Goal: Transaction & Acquisition: Purchase product/service

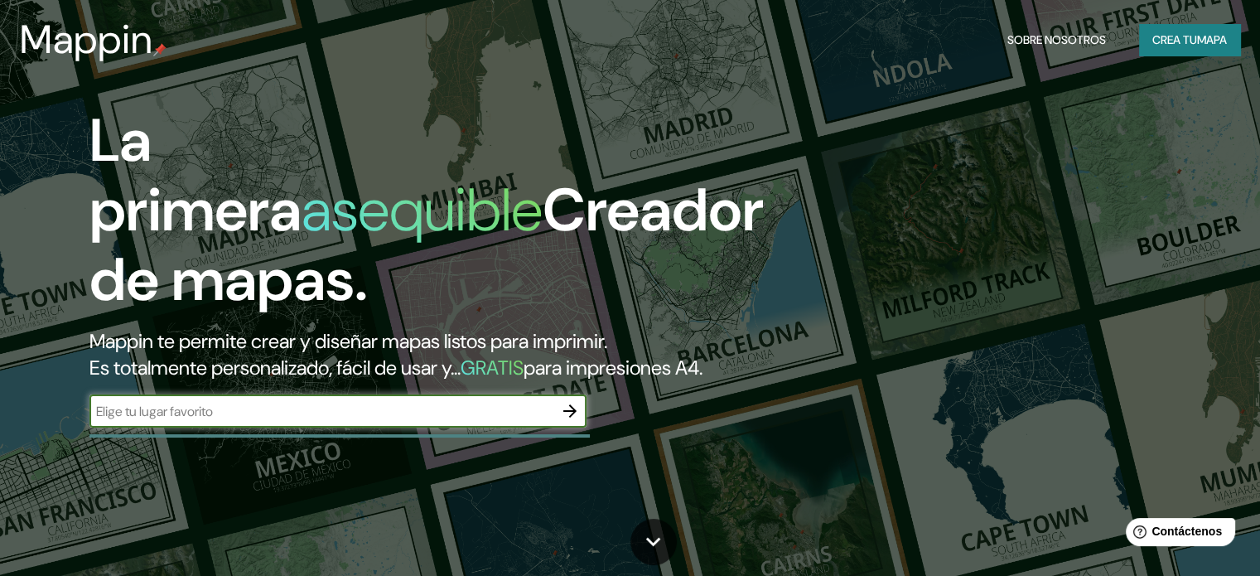
click at [572, 417] on icon "button" at bounding box center [569, 410] width 13 height 13
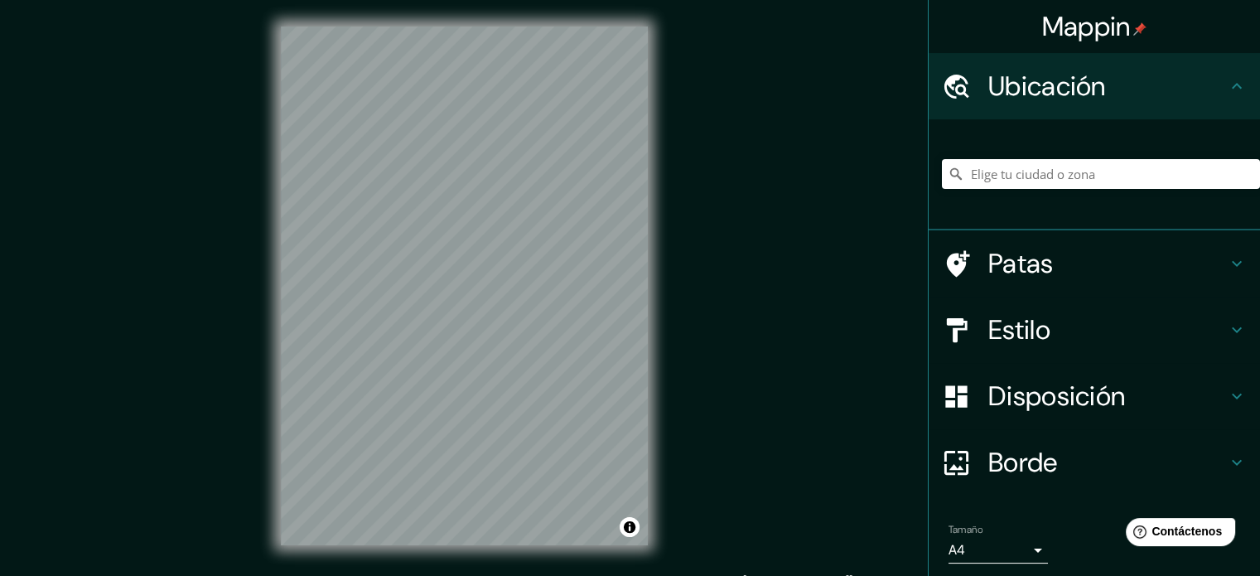
click at [1055, 190] on div at bounding box center [1101, 174] width 318 height 83
click at [1050, 175] on input "Elige tu ciudad o zona" at bounding box center [1101, 174] width 318 height 30
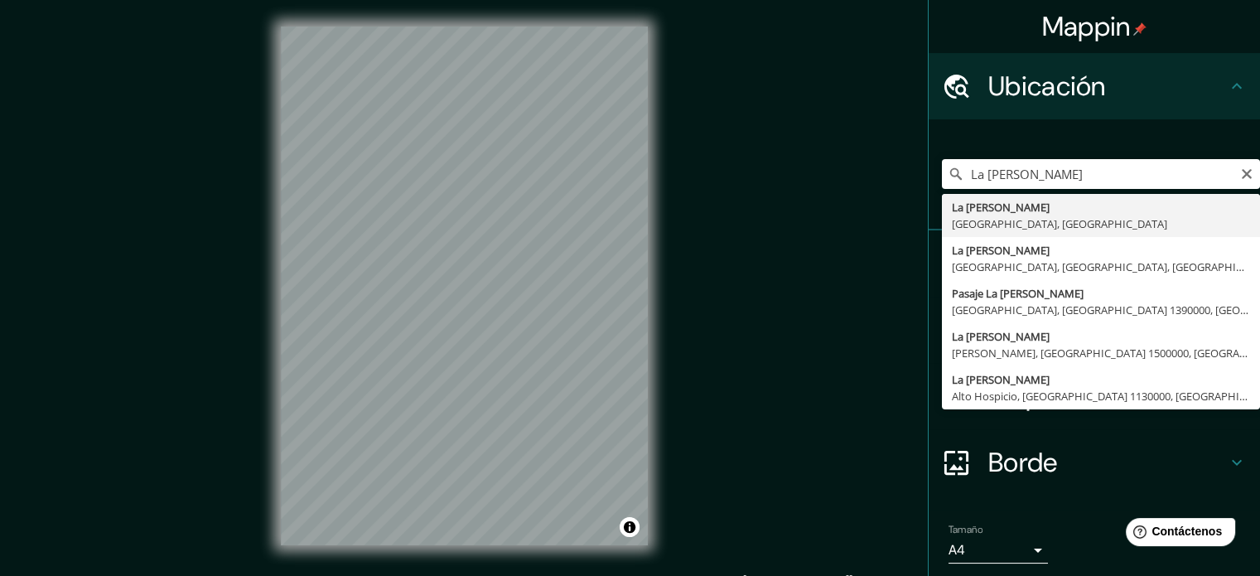
type input "[GEOGRAPHIC_DATA][PERSON_NAME], [GEOGRAPHIC_DATA], [GEOGRAPHIC_DATA]"
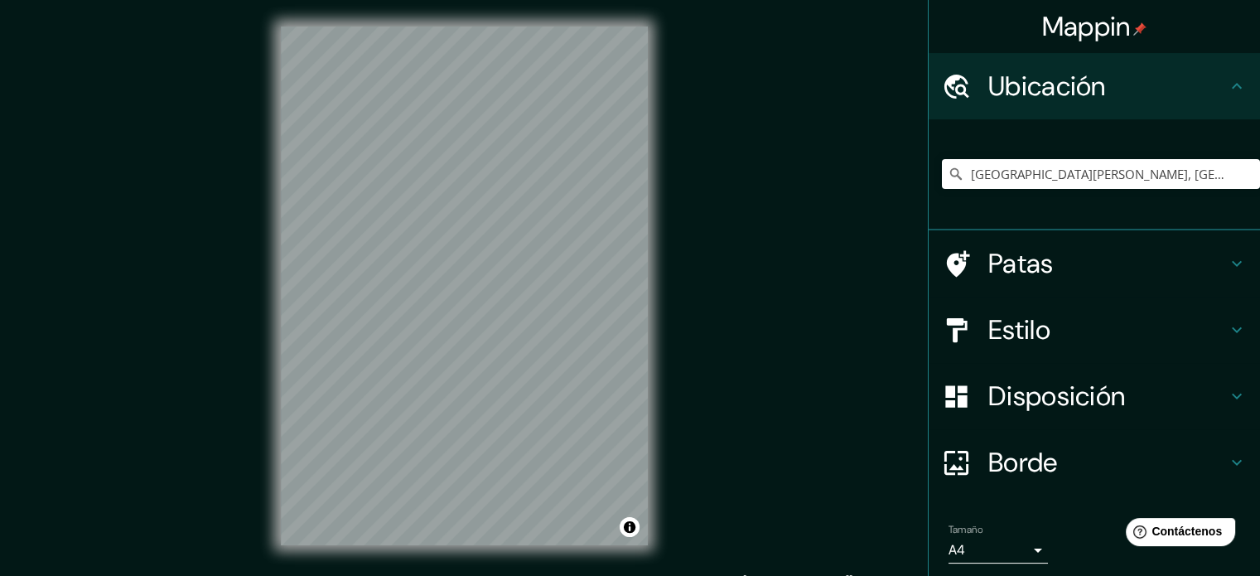
click at [1171, 336] on h4 "Estilo" at bounding box center [1107, 329] width 239 height 33
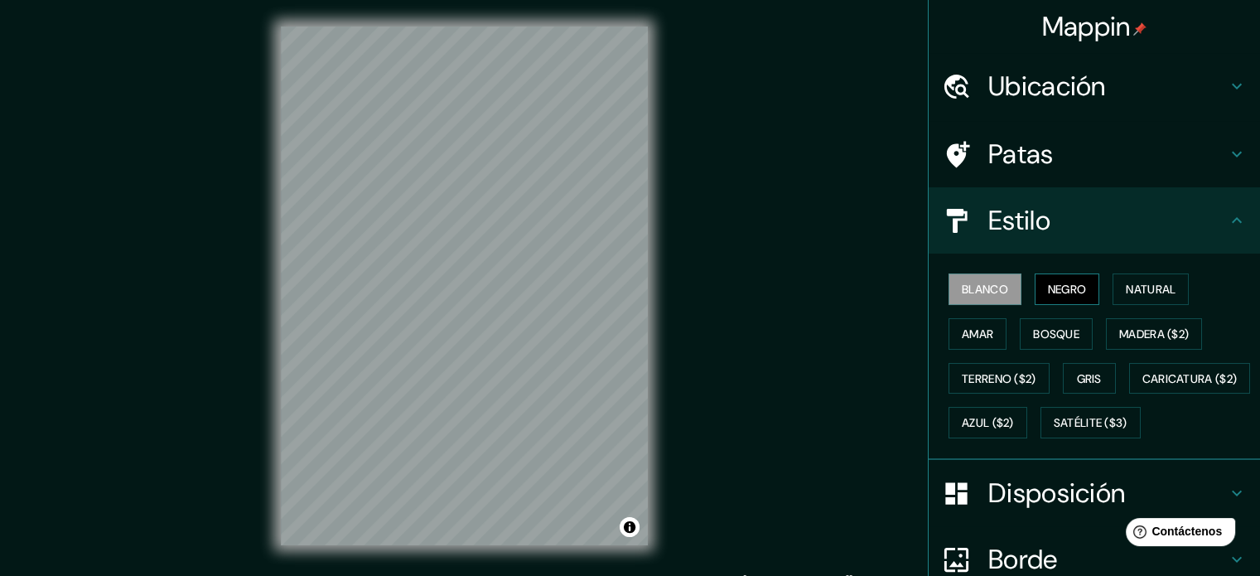
click at [1048, 287] on font "Negro" at bounding box center [1067, 289] width 39 height 15
click at [1129, 278] on font "Natural" at bounding box center [1151, 289] width 50 height 22
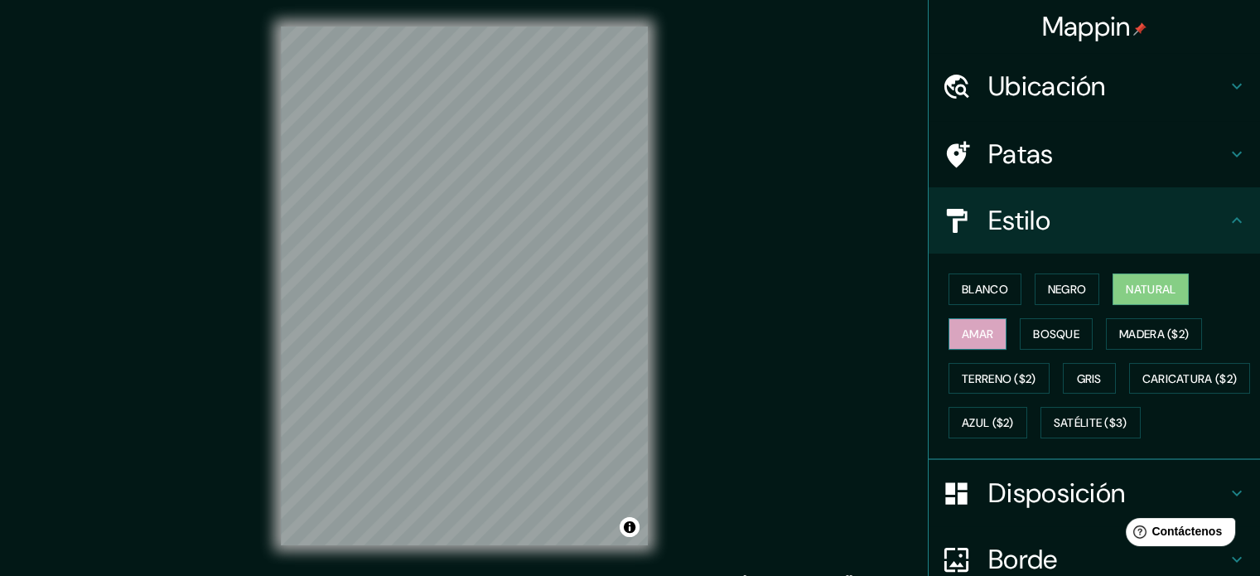
click at [973, 333] on font "Amar" at bounding box center [977, 333] width 31 height 15
click at [1053, 329] on font "Bosque" at bounding box center [1056, 333] width 46 height 15
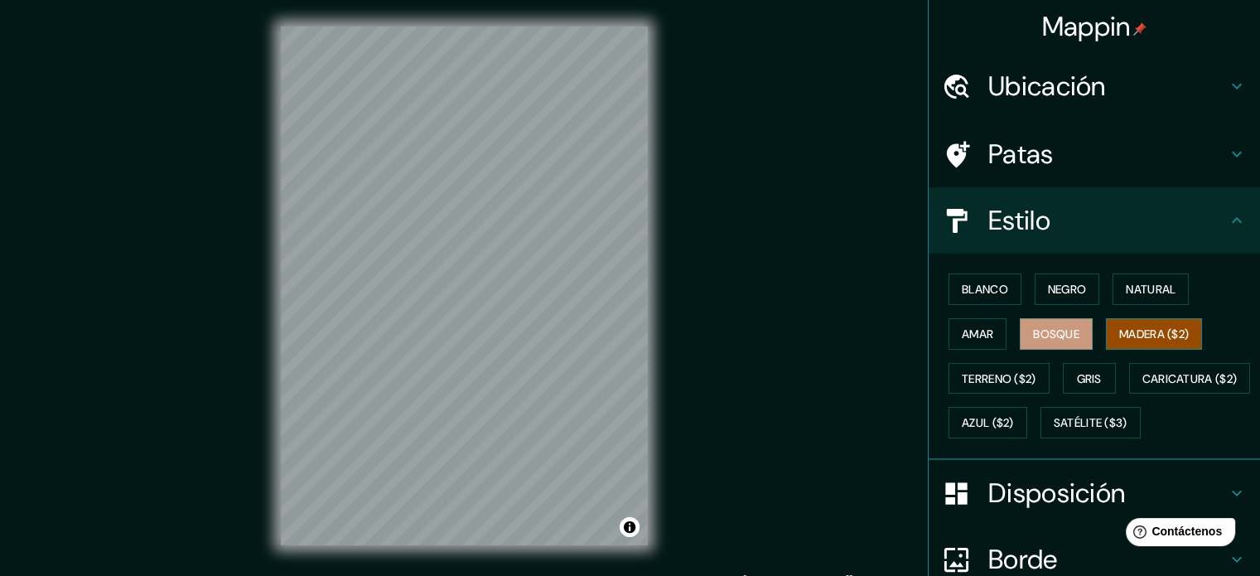
click at [1119, 329] on font "Madera ($2)" at bounding box center [1154, 333] width 70 height 15
click at [994, 373] on font "Terreno ($2)" at bounding box center [999, 378] width 75 height 15
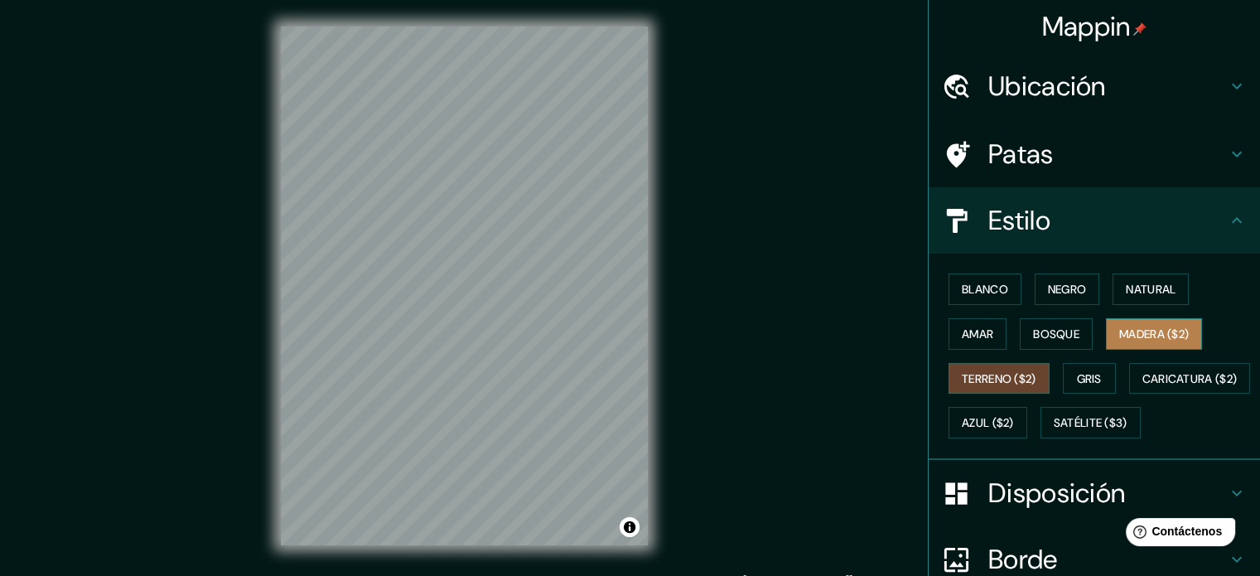
click at [1130, 336] on font "Madera ($2)" at bounding box center [1154, 333] width 70 height 15
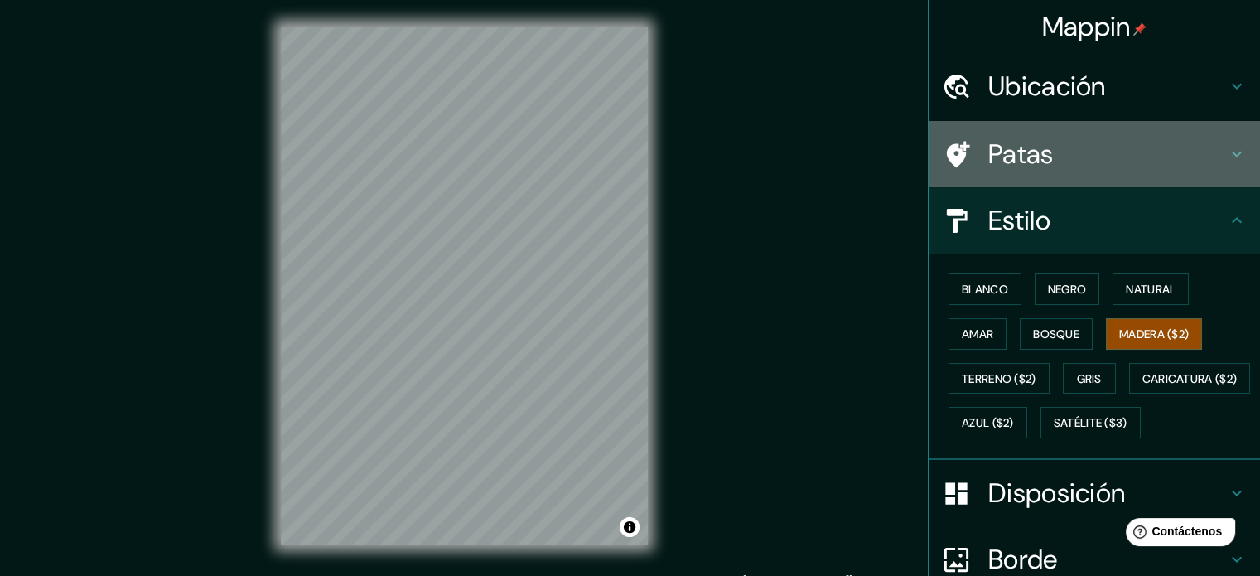
click at [1083, 144] on h4 "Patas" at bounding box center [1107, 153] width 239 height 33
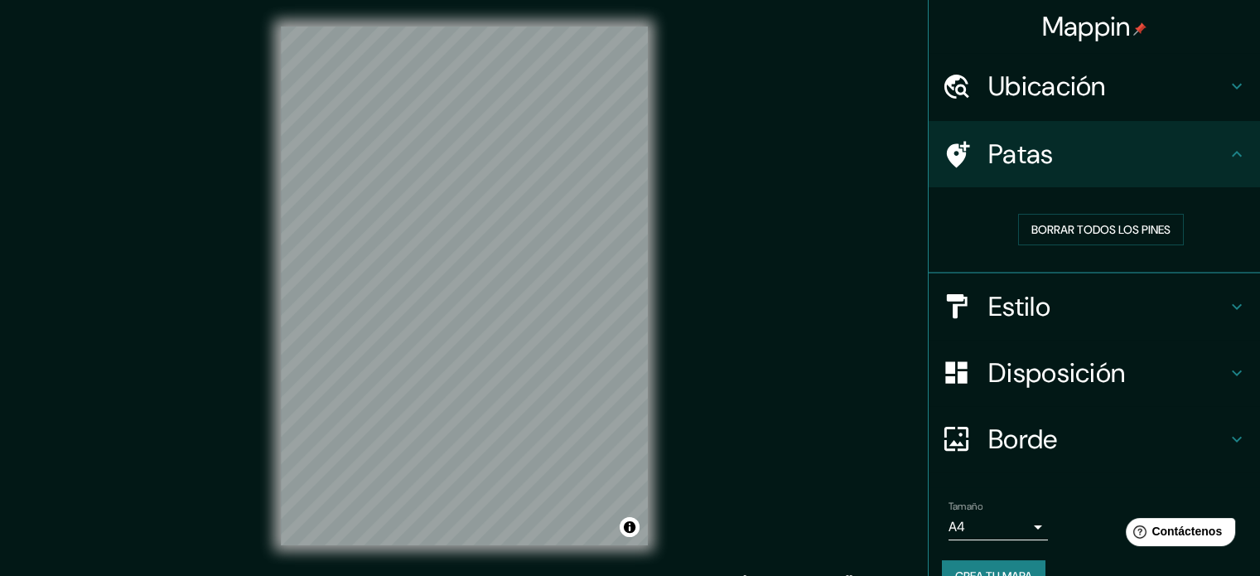
click at [1109, 311] on h4 "Estilo" at bounding box center [1107, 306] width 239 height 33
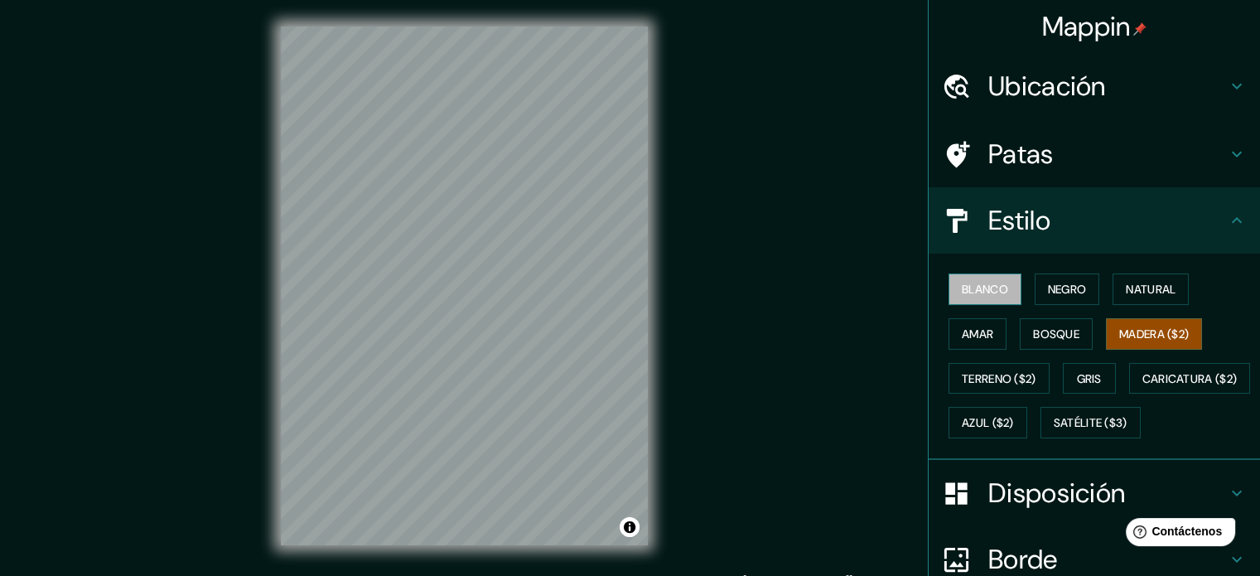
click at [1000, 297] on button "Blanco" at bounding box center [984, 288] width 73 height 31
click at [987, 340] on button "Amar" at bounding box center [977, 333] width 58 height 31
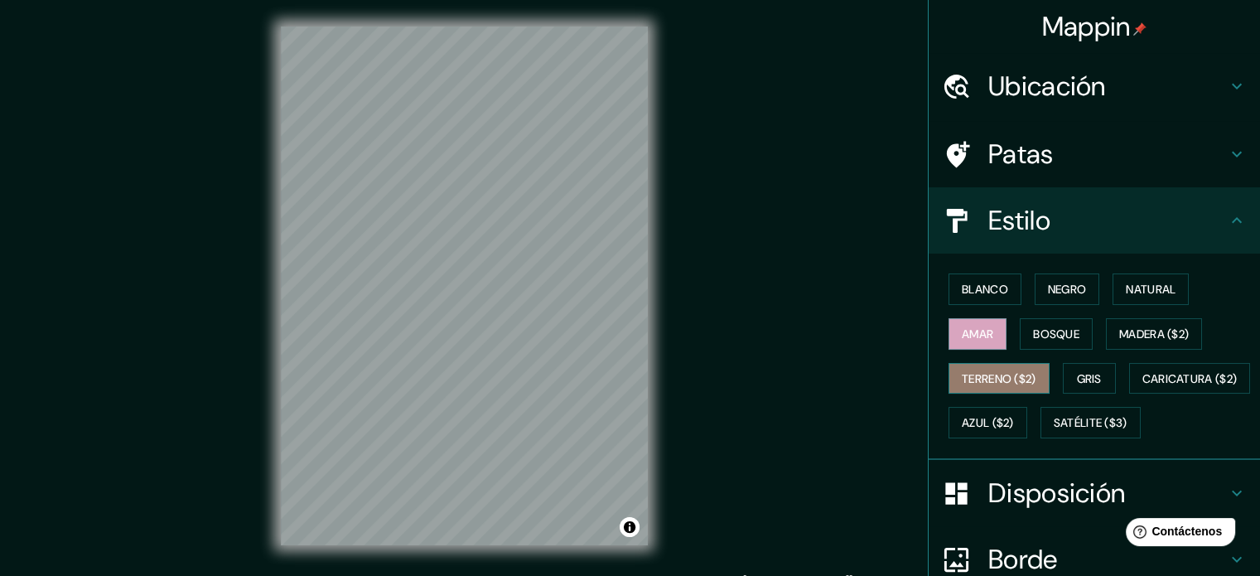
click at [993, 368] on font "Terreno ($2)" at bounding box center [999, 379] width 75 height 22
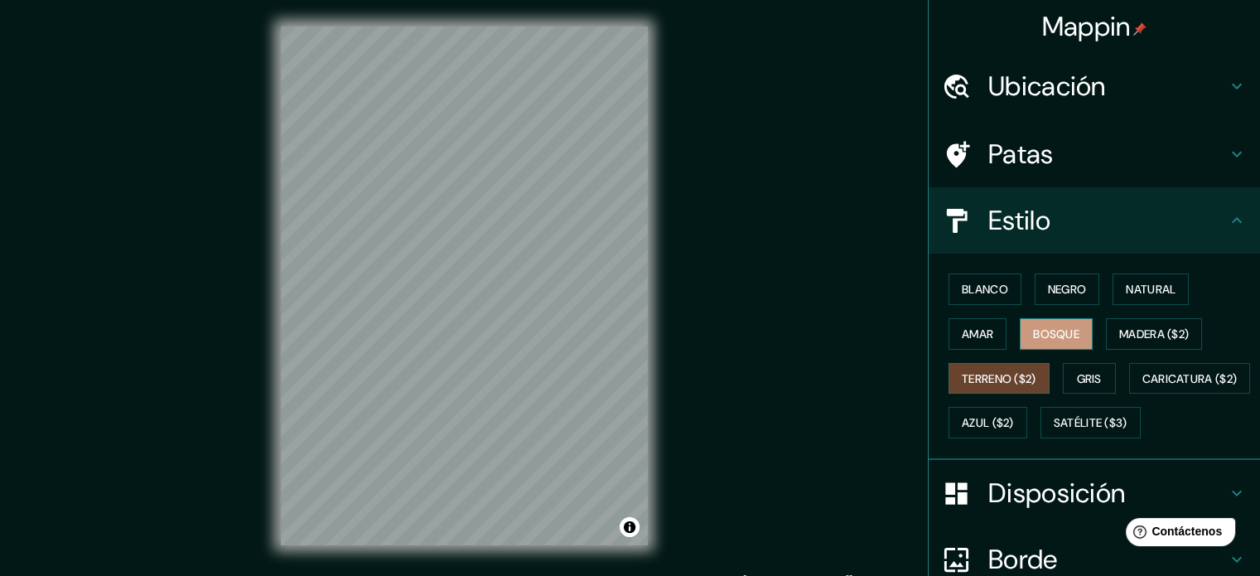
click at [1044, 340] on font "Bosque" at bounding box center [1056, 334] width 46 height 22
click at [1061, 292] on font "Negro" at bounding box center [1067, 289] width 39 height 15
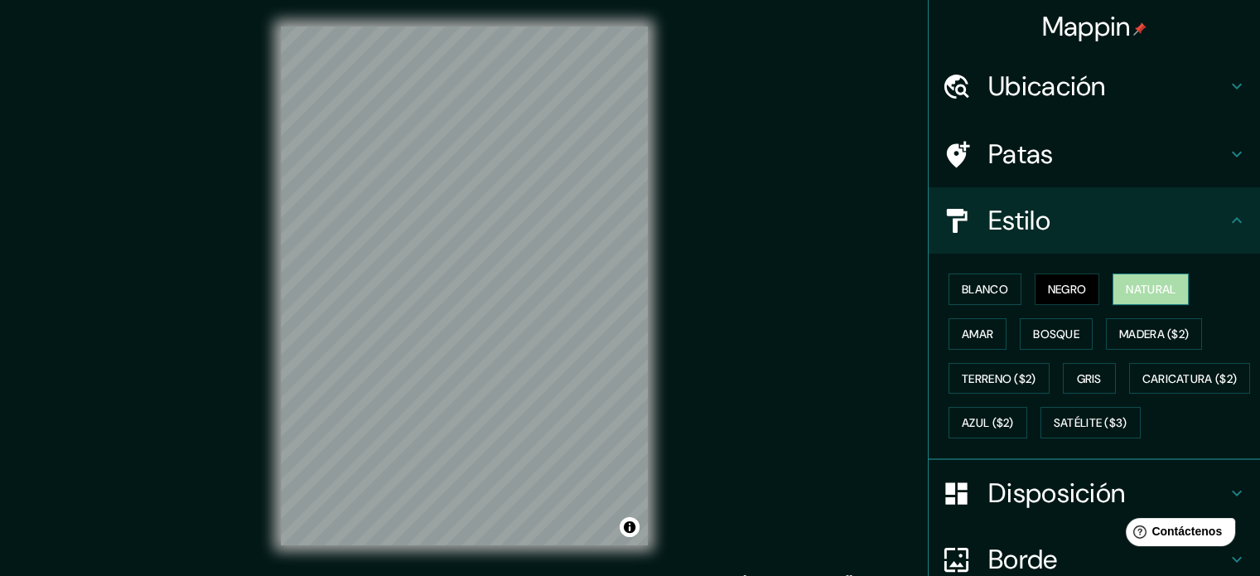
click at [1128, 282] on font "Natural" at bounding box center [1151, 289] width 50 height 15
click at [964, 300] on button "Blanco" at bounding box center [984, 288] width 73 height 31
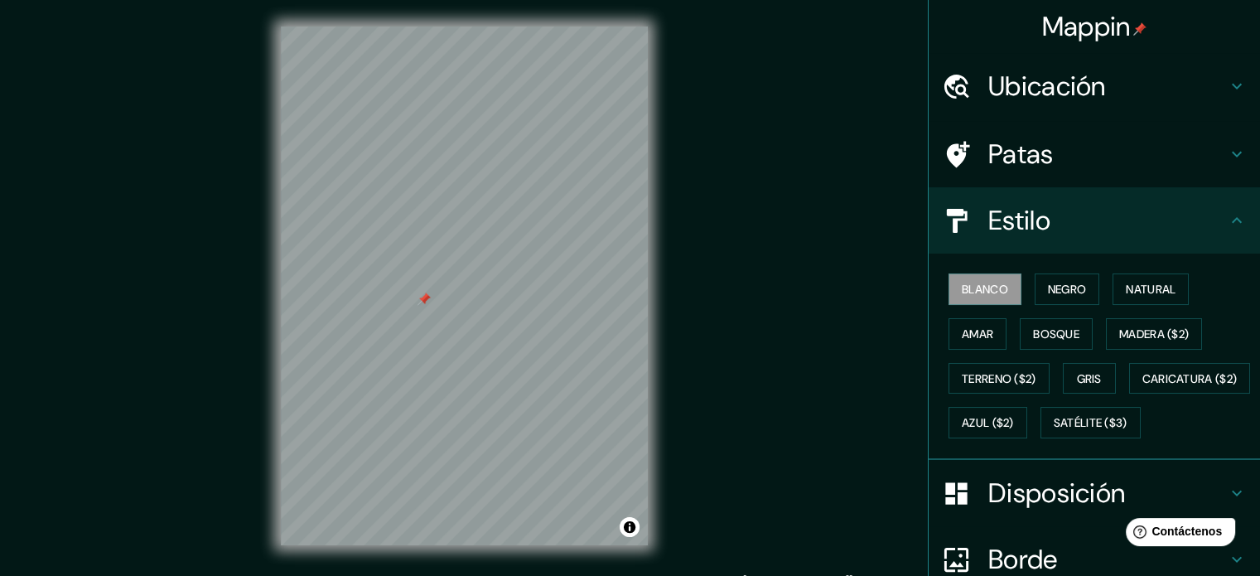
click at [431, 302] on div at bounding box center [423, 298] width 13 height 13
